Goal: Browse casually: Explore the website without a specific task or goal

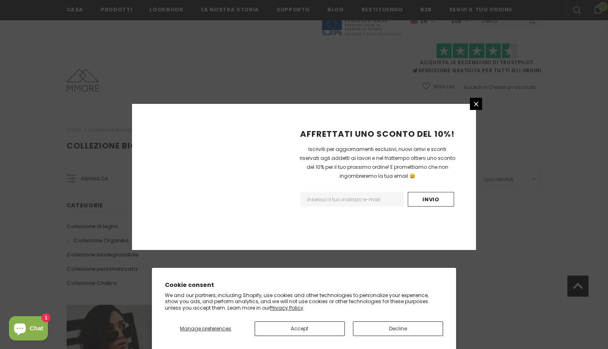
scroll to position [483, 0]
